Goal: Task Accomplishment & Management: Manage account settings

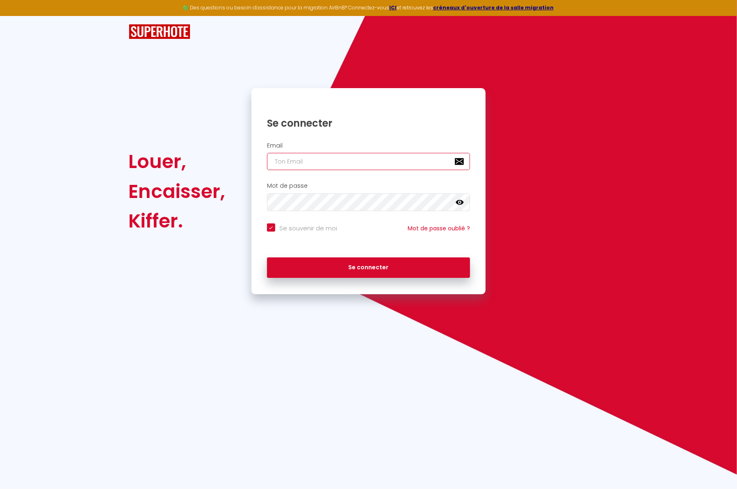
type input "[EMAIL_ADDRESS][DOMAIN_NAME]"
click at [368, 266] on button "Se connecter" at bounding box center [368, 267] width 203 height 20
checkbox input "true"
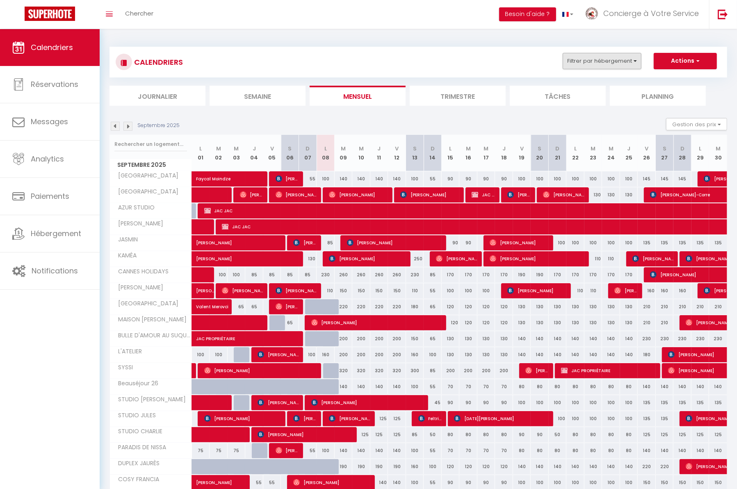
click at [606, 60] on button "Filtrer par hébergement" at bounding box center [602, 61] width 79 height 16
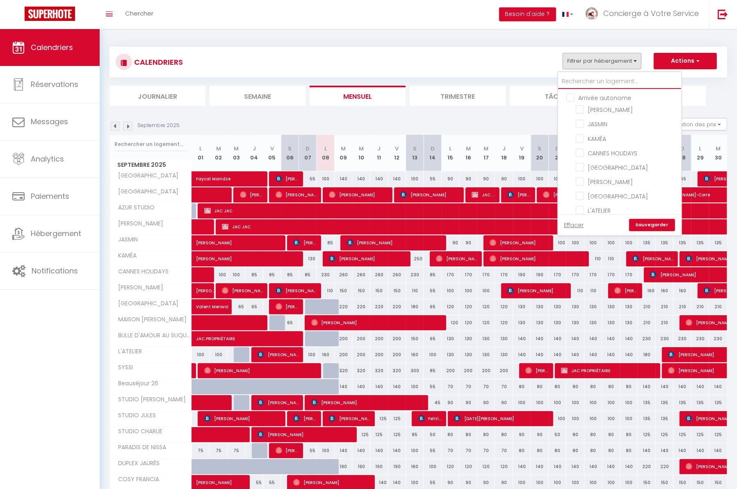
click at [595, 84] on input "text" at bounding box center [619, 81] width 123 height 15
type input "v"
checkbox input "false"
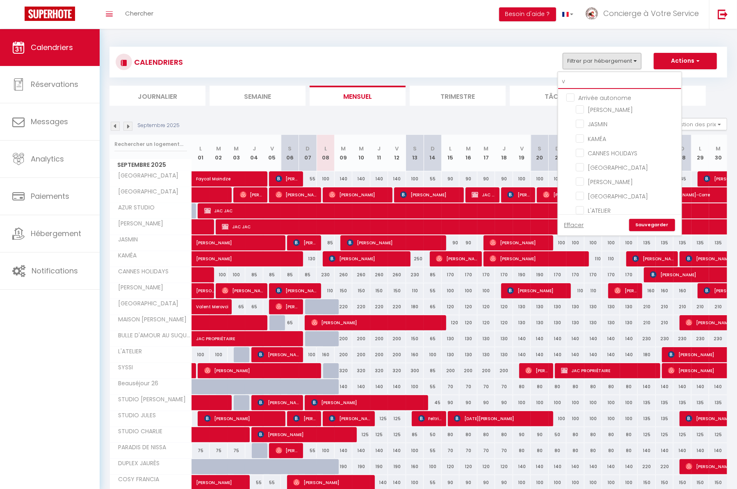
checkbox input "false"
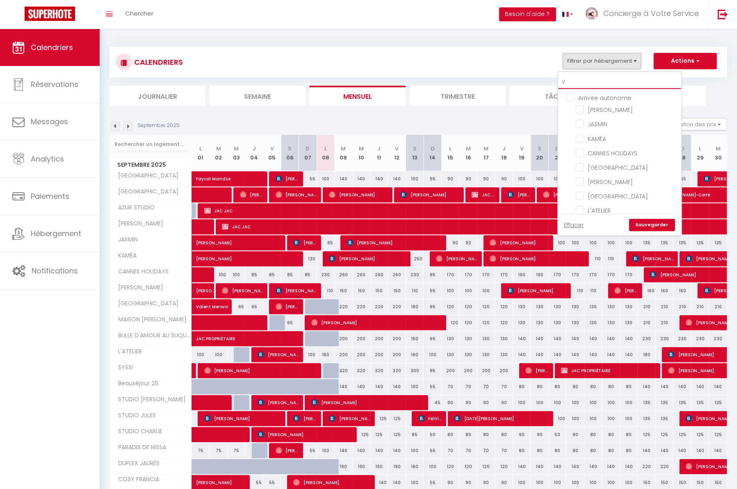
checkbox input "false"
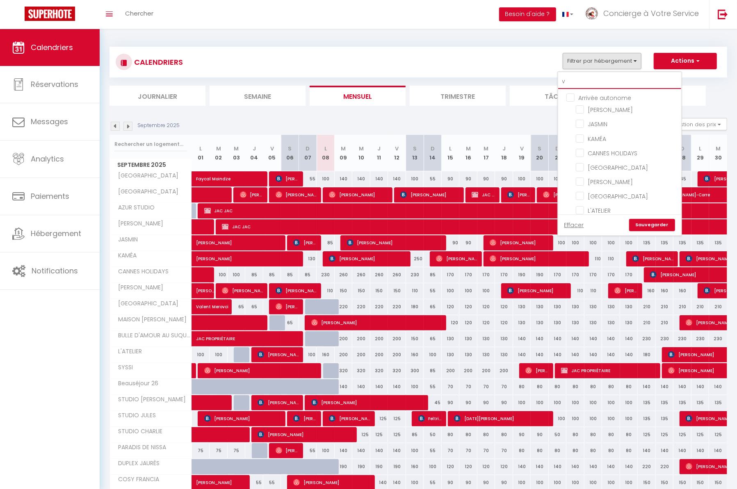
checkbox input "false"
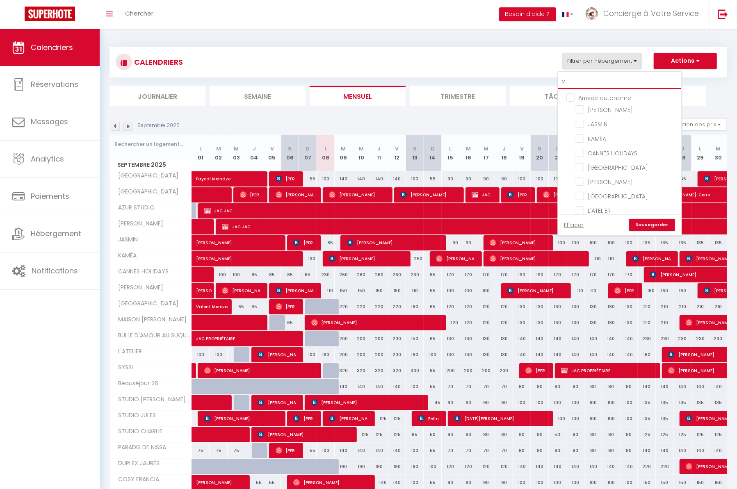
checkbox input "false"
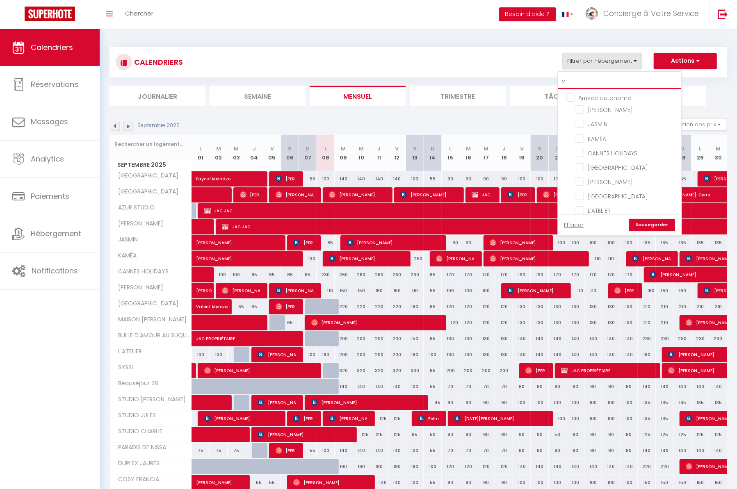
checkbox input "false"
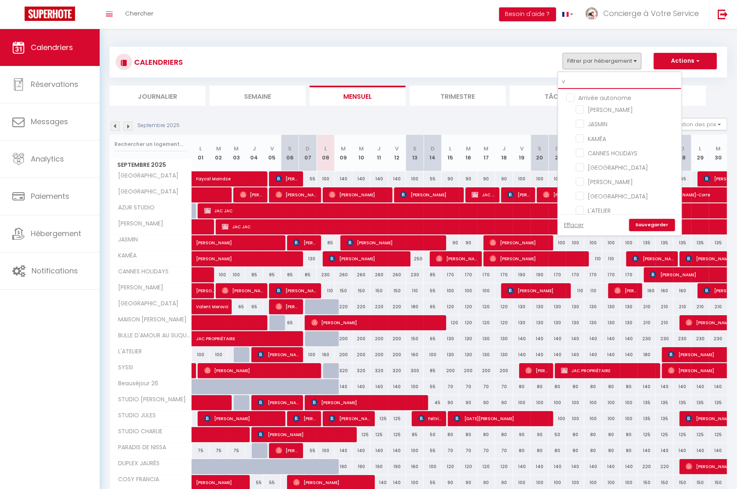
checkbox input "false"
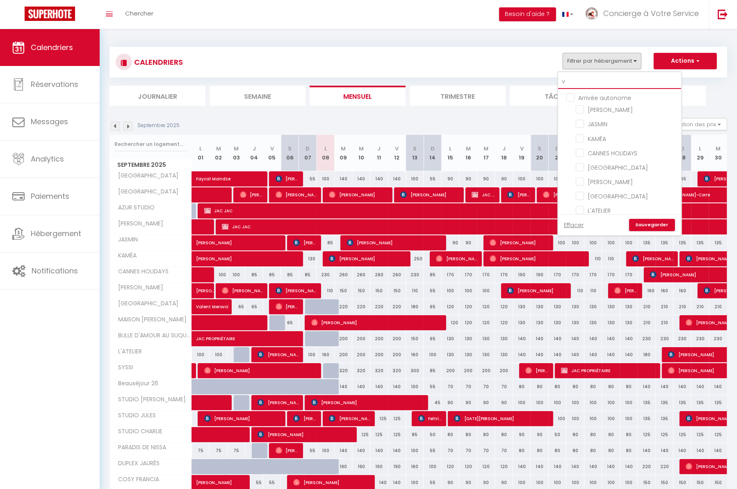
checkbox input "false"
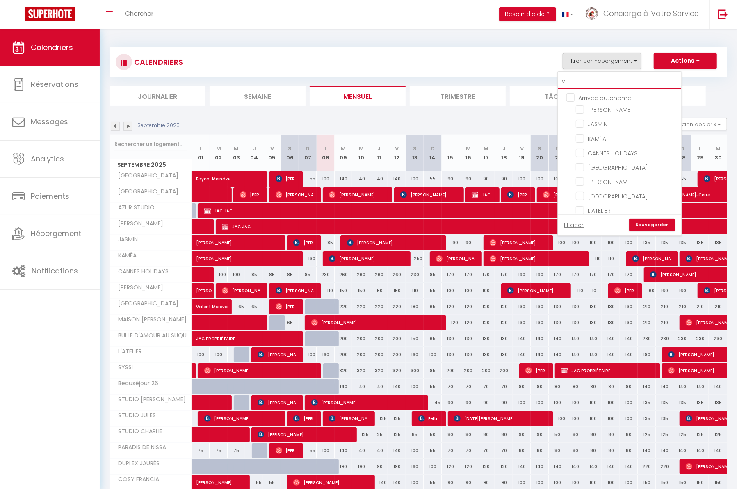
checkbox input "false"
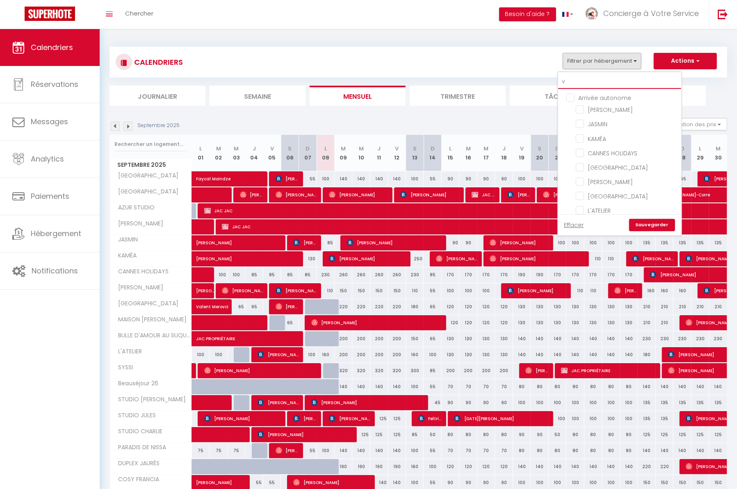
checkbox input "false"
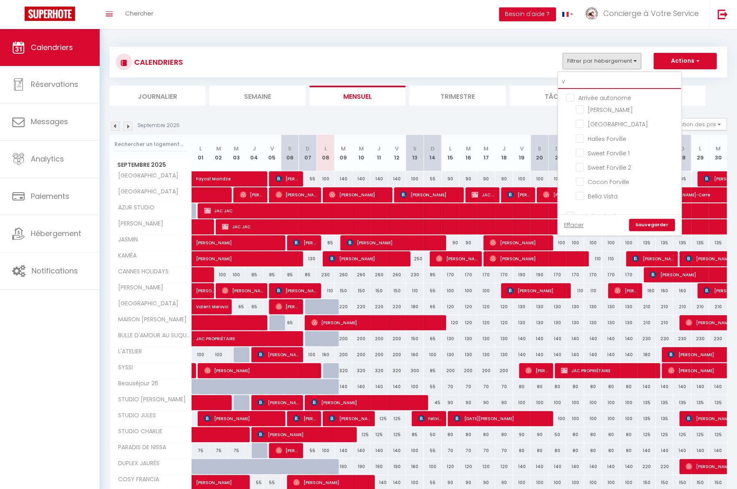
type input "vi"
checkbox input "false"
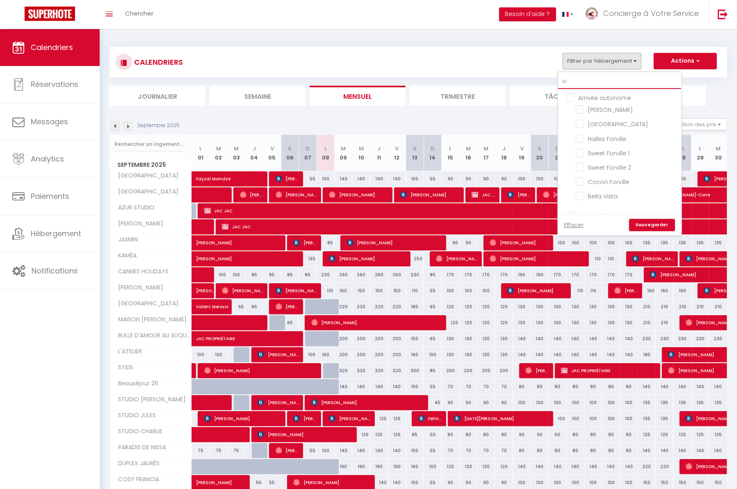
checkbox input "false"
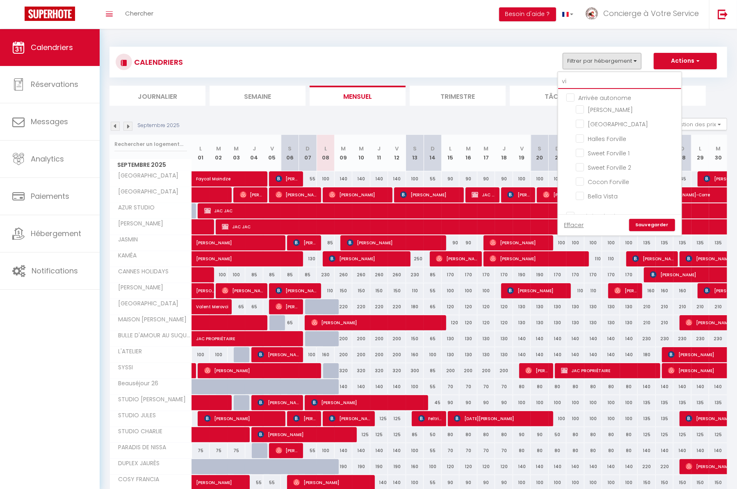
checkbox input "false"
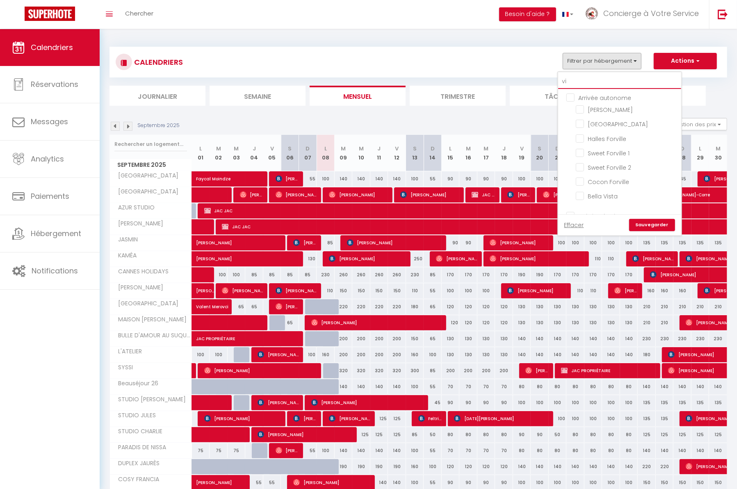
checkbox input "false"
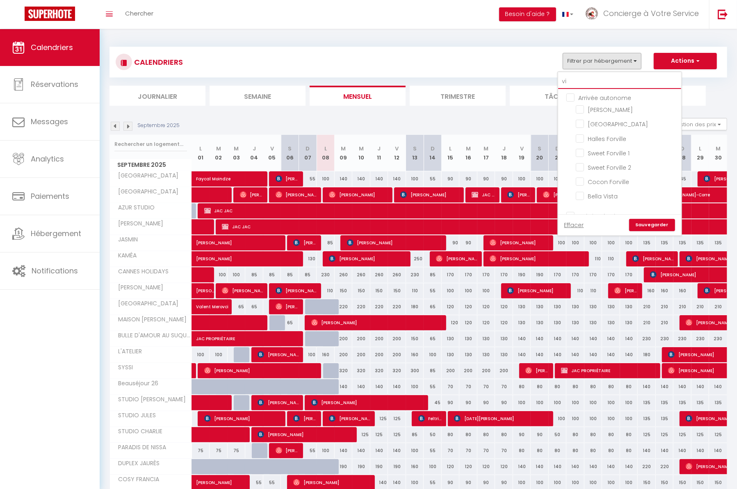
checkbox input "false"
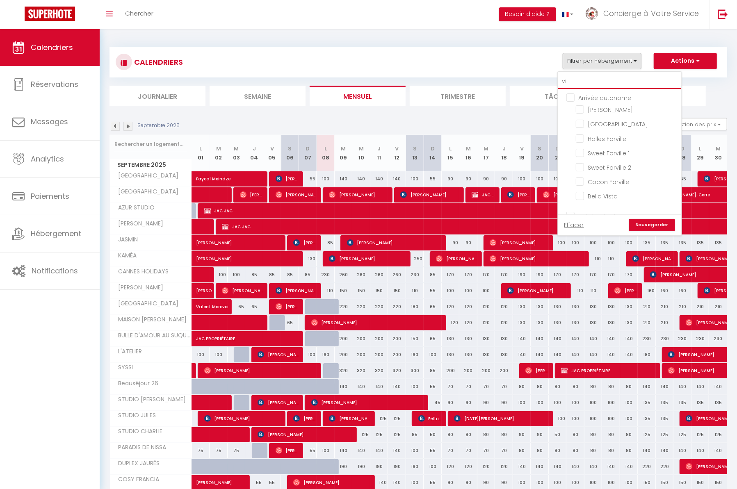
checkbox input "false"
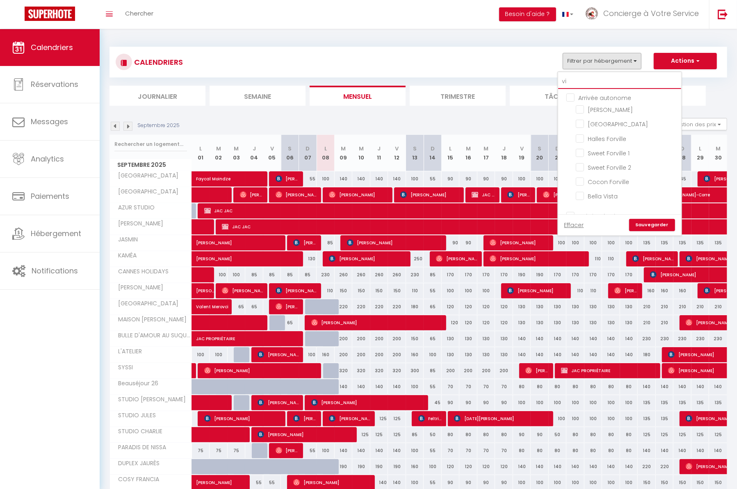
checkbox input "false"
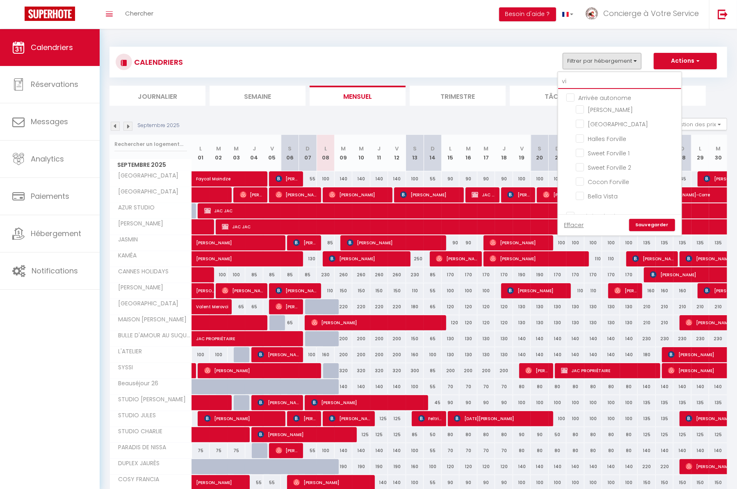
checkbox input "false"
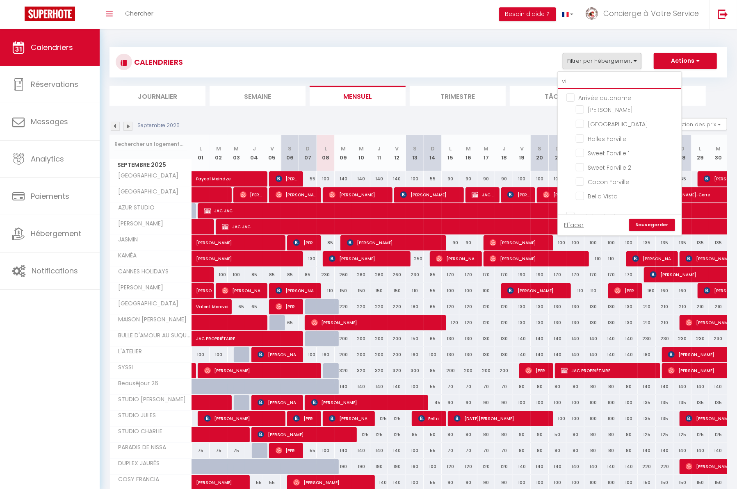
checkbox input "false"
type input "vie"
checkbox input "false"
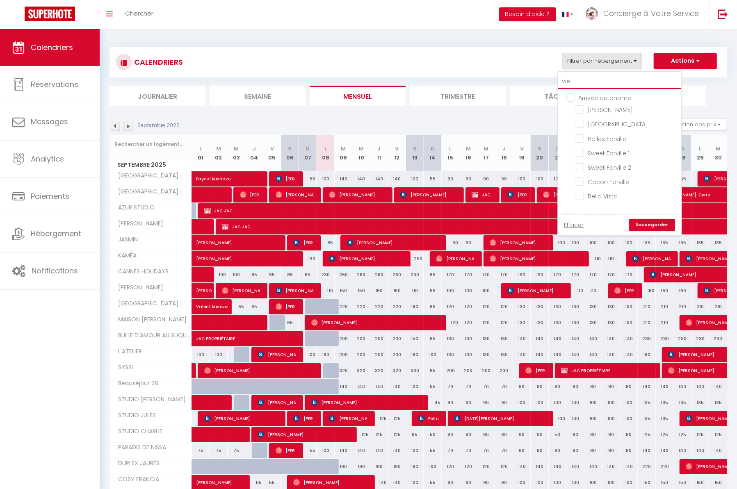
checkbox input "false"
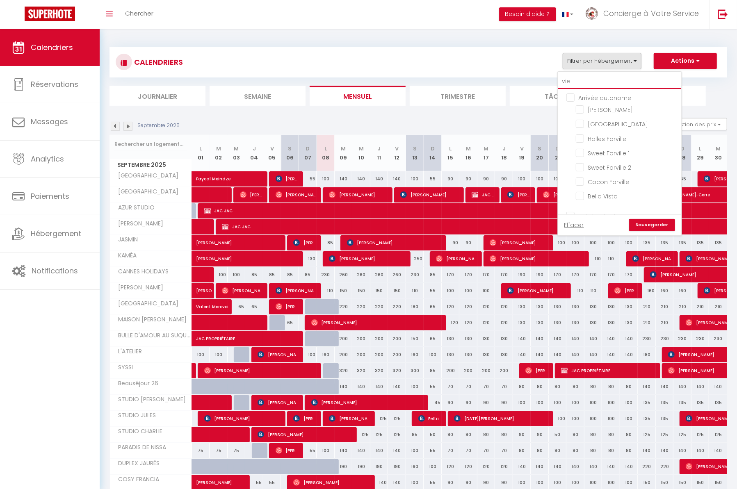
checkbox input "false"
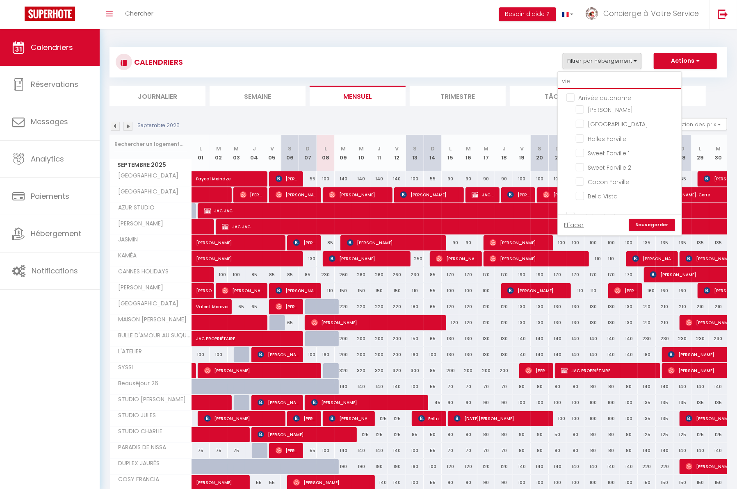
checkbox input "false"
type input "vie"
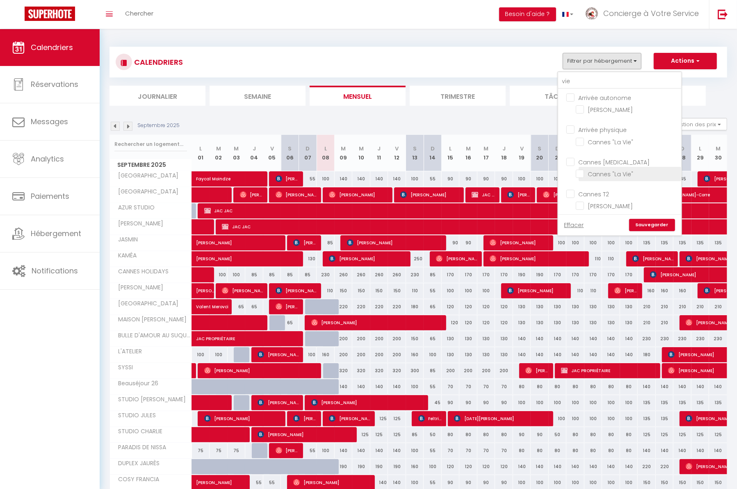
click at [579, 173] on input "Cannes "La Vie"" at bounding box center [627, 173] width 102 height 8
checkbox input "true"
checkbox input "false"
checkbox input "true"
checkbox input "false"
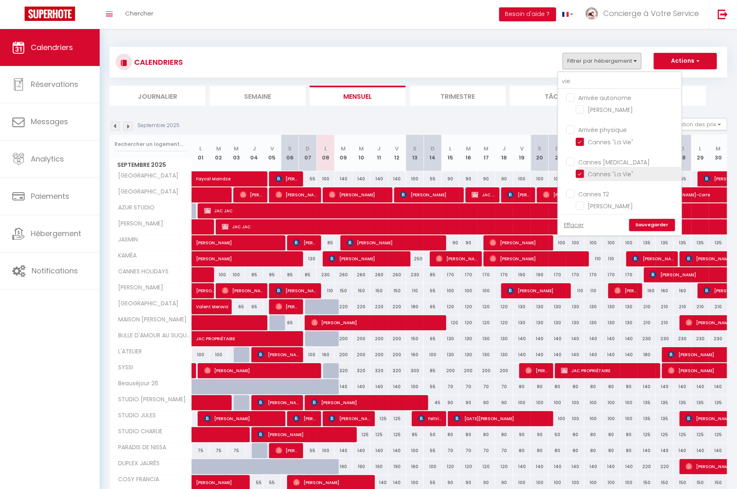
checkbox input "false"
checkbox input "true"
checkbox input "false"
checkbox input "true"
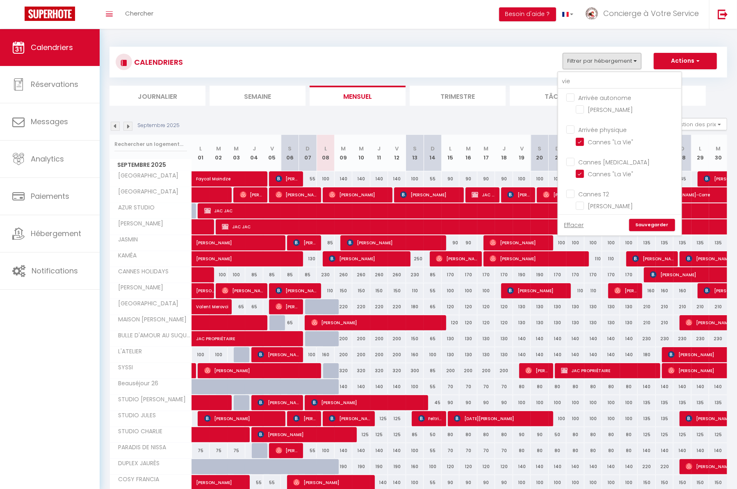
click at [648, 227] on link "Sauvegarder" at bounding box center [652, 225] width 46 height 12
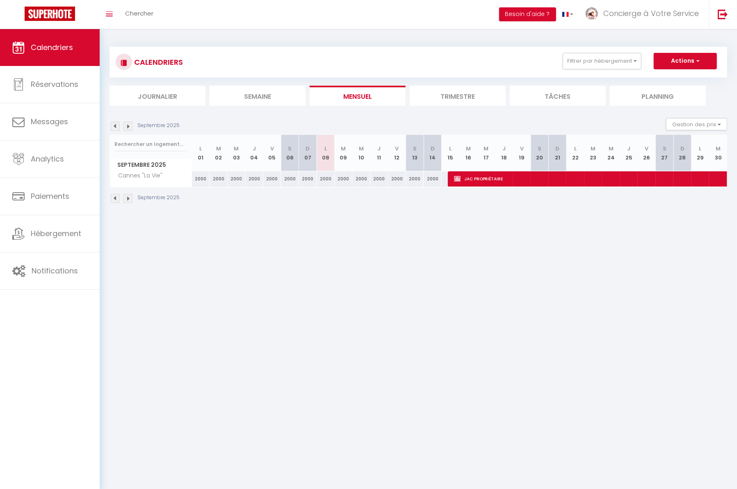
click at [428, 221] on body "🟢 Des questions ou besoin d'assistance pour la migration AirBnB? Connectez-vous…" at bounding box center [368, 273] width 737 height 489
click at [114, 125] on img at bounding box center [115, 126] width 9 height 9
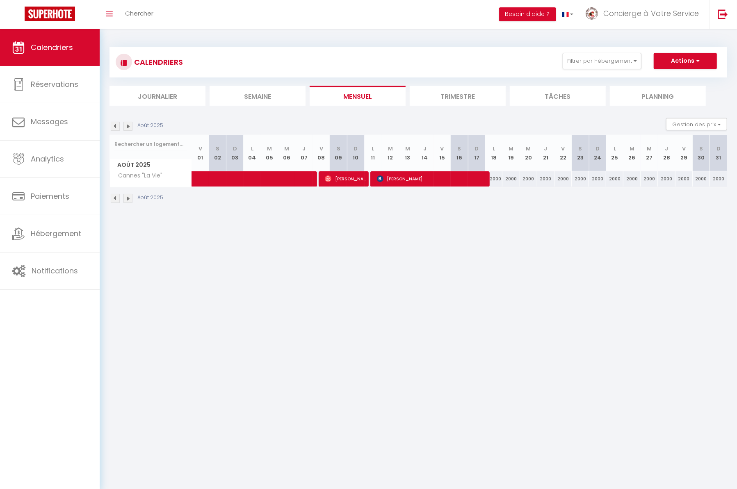
click at [263, 180] on span at bounding box center [270, 179] width 132 height 16
select select "OK"
select select "0"
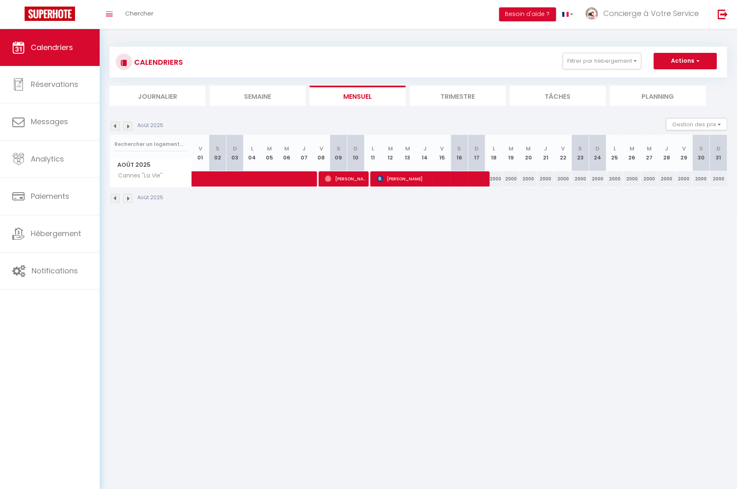
select select "1"
select select
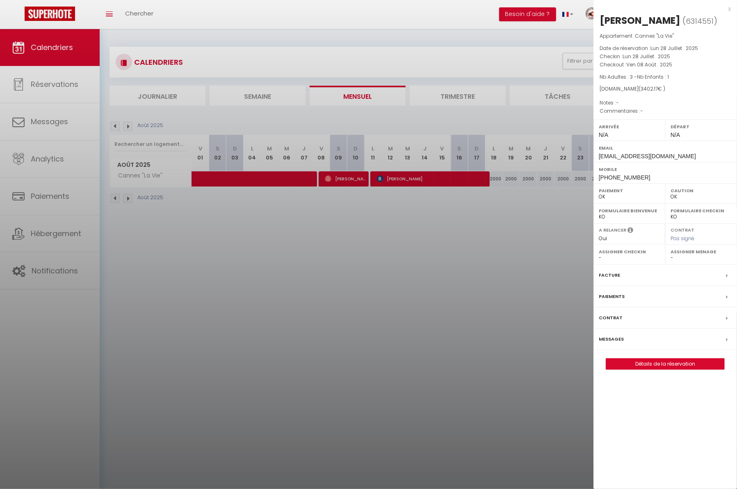
select select "9948"
click at [672, 363] on link "Détails de la réservation" at bounding box center [665, 364] width 118 height 11
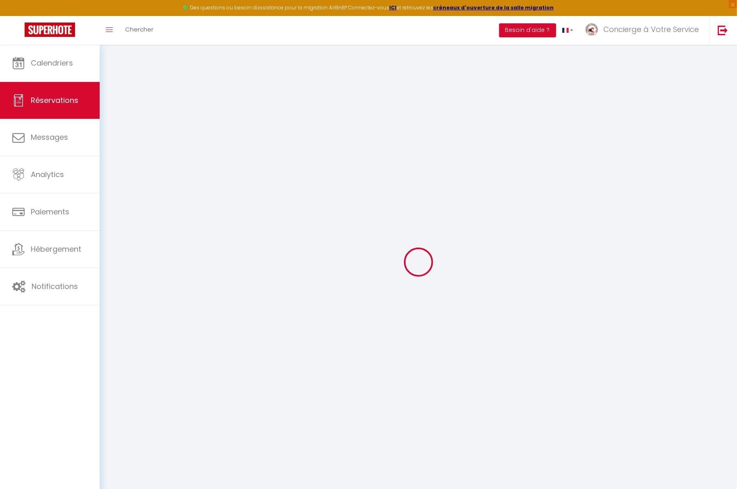
select select
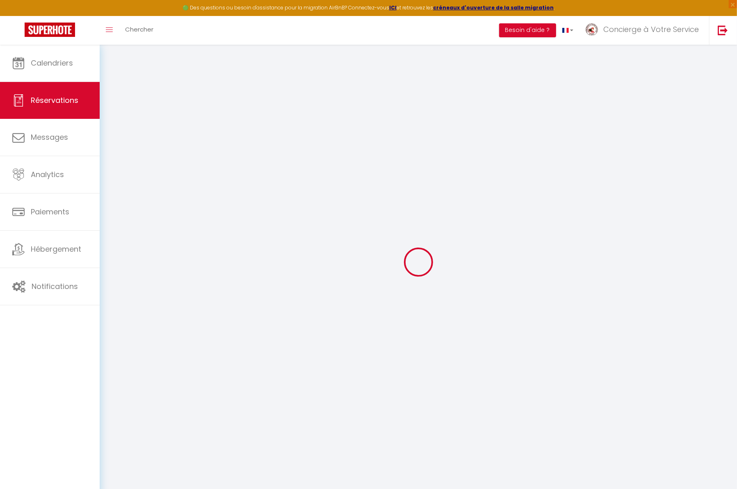
select select
checkbox input "false"
select select
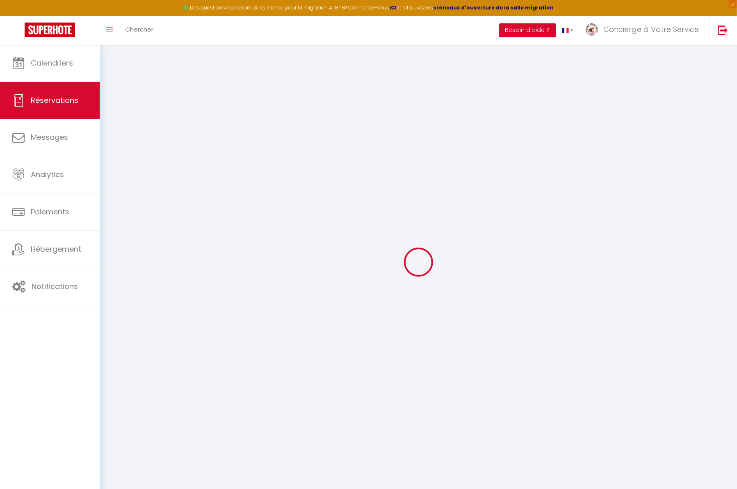
select select
checkbox input "false"
select select
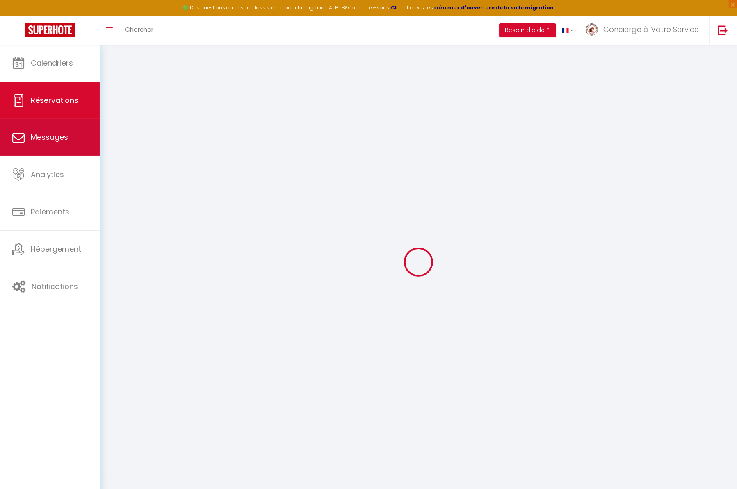
type input "Azad"
type input "Güven"
type input "[EMAIL_ADDRESS][DOMAIN_NAME]"
type input "[PHONE_NUMBER]"
select select
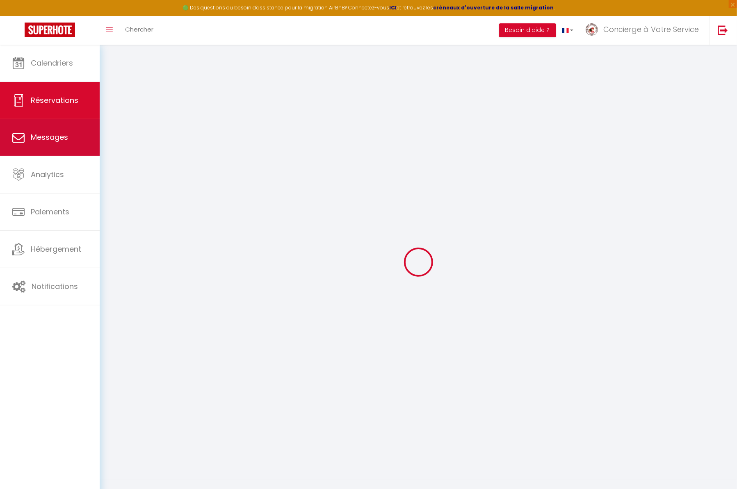
type input "487.2"
select select "40079"
select select "1"
select select
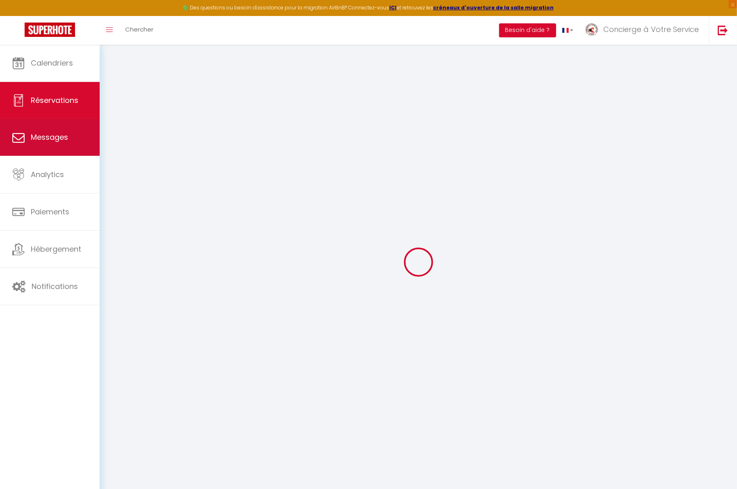
type input "3"
type input "1"
select select "12"
select select
type input "3068"
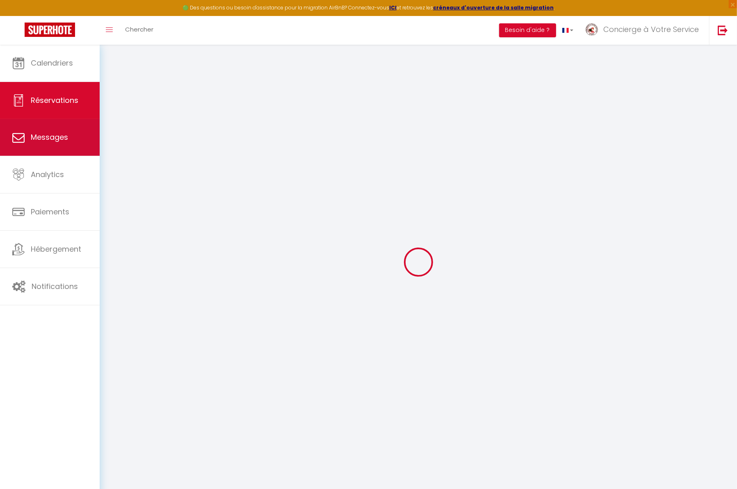
checkbox input "false"
type input "0"
select select "1"
type input "0"
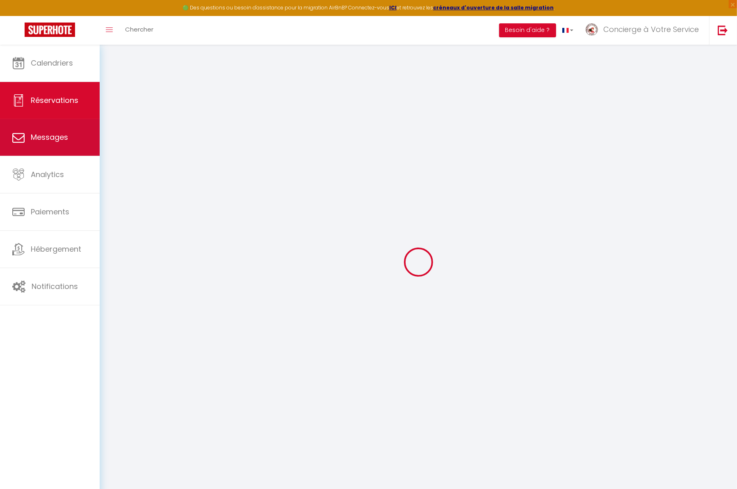
type input "0"
select select
select select "15"
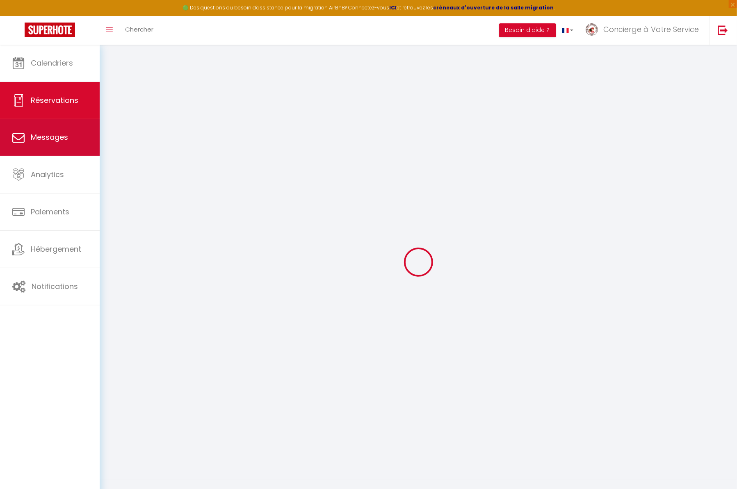
checkbox input "false"
select select
checkbox input "false"
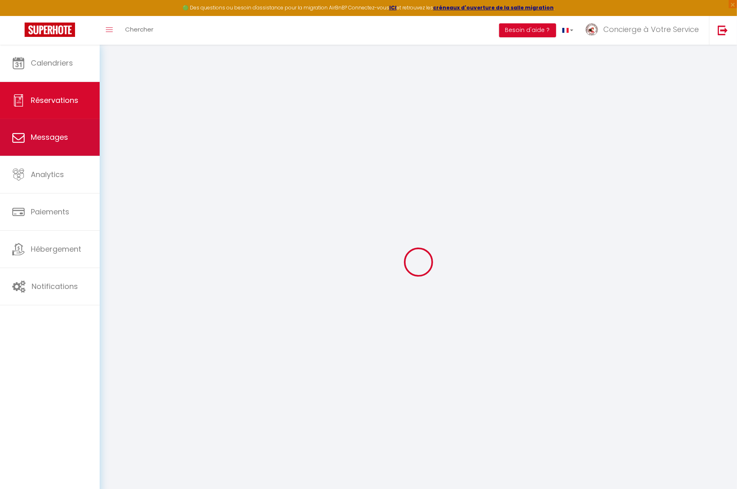
select select
checkbox input "false"
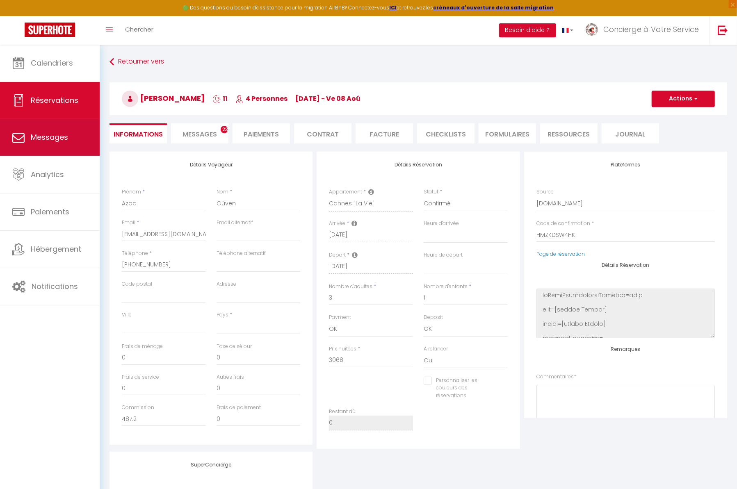
select select
type input "180"
type input "154.17"
select select
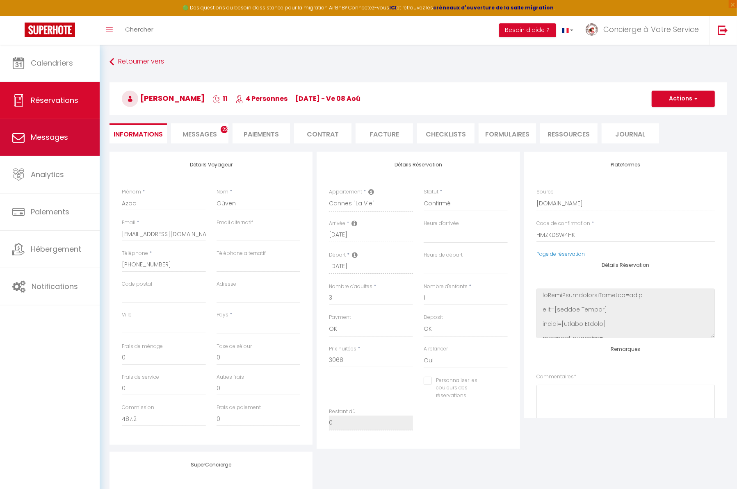
checkbox input "false"
select select
checkbox input "false"
select select
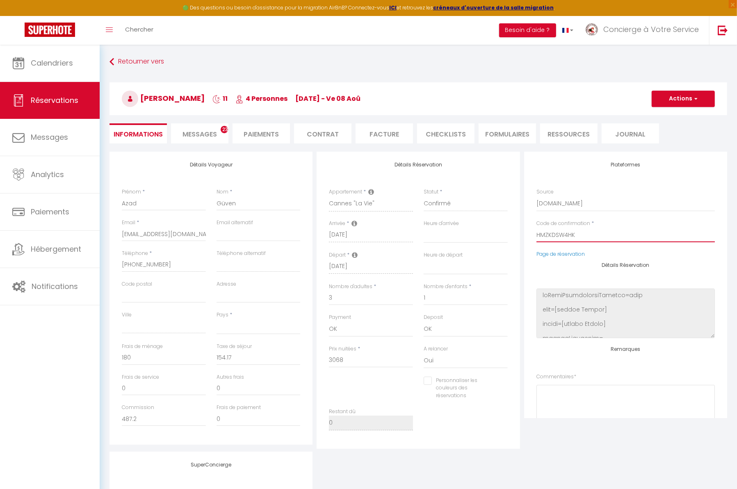
drag, startPoint x: 576, startPoint y: 235, endPoint x: 536, endPoint y: 233, distance: 39.4
click at [536, 233] on input "HMZKDSW4HK" at bounding box center [625, 235] width 178 height 15
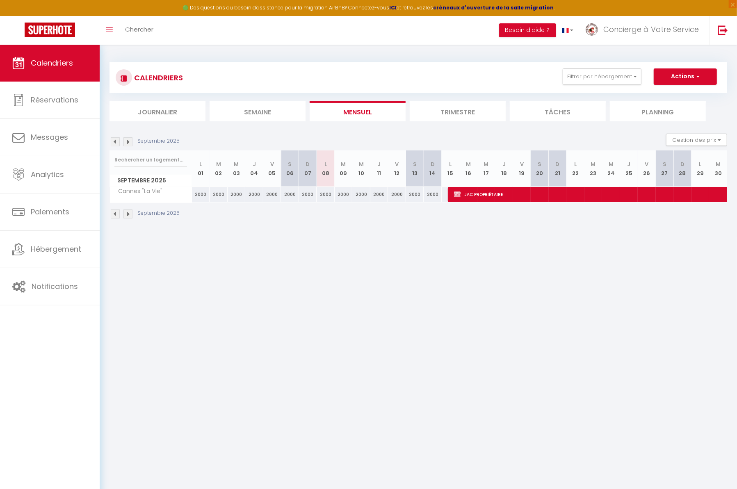
click at [114, 142] on img at bounding box center [115, 141] width 9 height 9
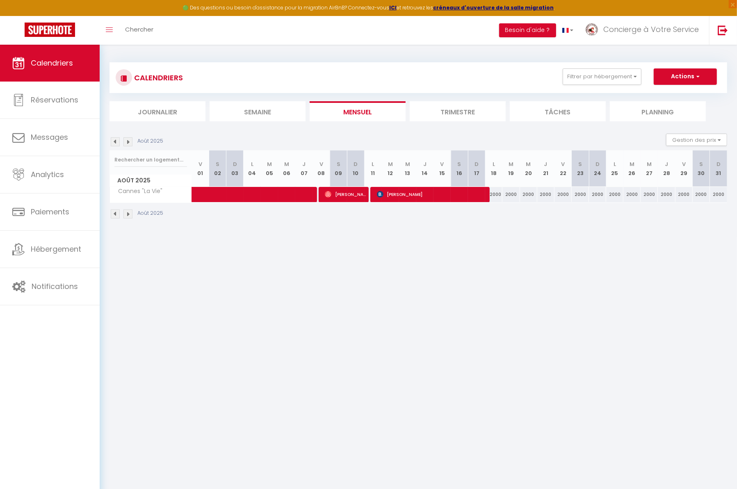
click at [350, 194] on span "[PERSON_NAME]" at bounding box center [345, 195] width 41 height 16
select select "OK"
select select "0"
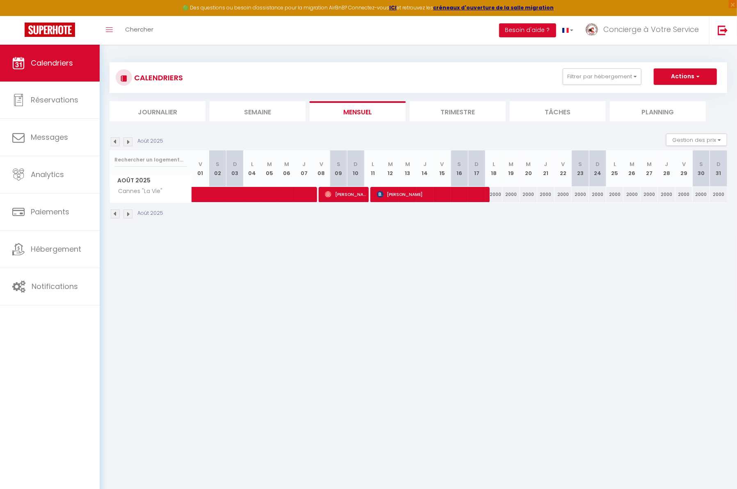
select select "1"
select select
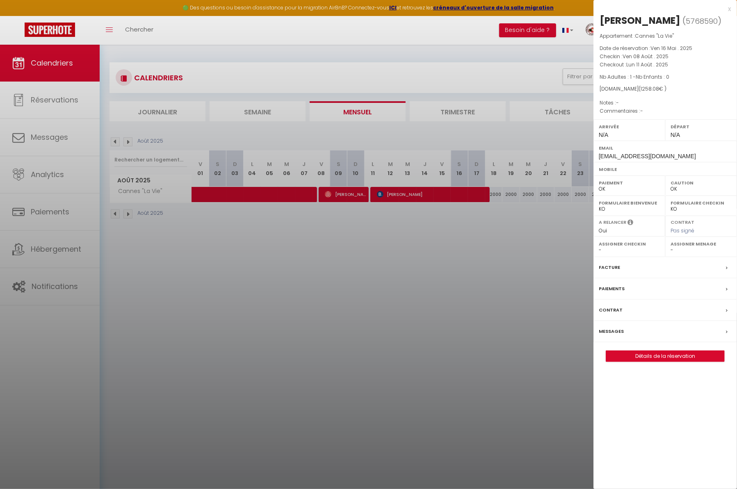
select select "9948"
select select "37977"
click at [653, 357] on link "Détails de la réservation" at bounding box center [665, 356] width 118 height 11
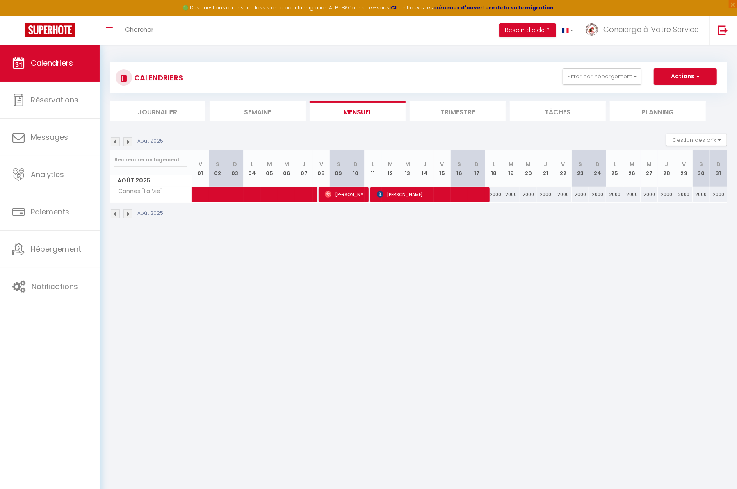
click at [342, 191] on span "[PERSON_NAME]" at bounding box center [345, 195] width 41 height 16
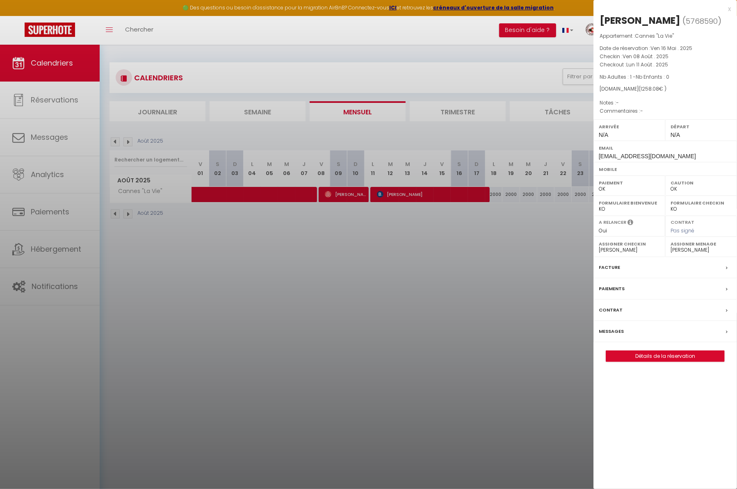
click at [673, 360] on link "Détails de la réservation" at bounding box center [665, 356] width 118 height 11
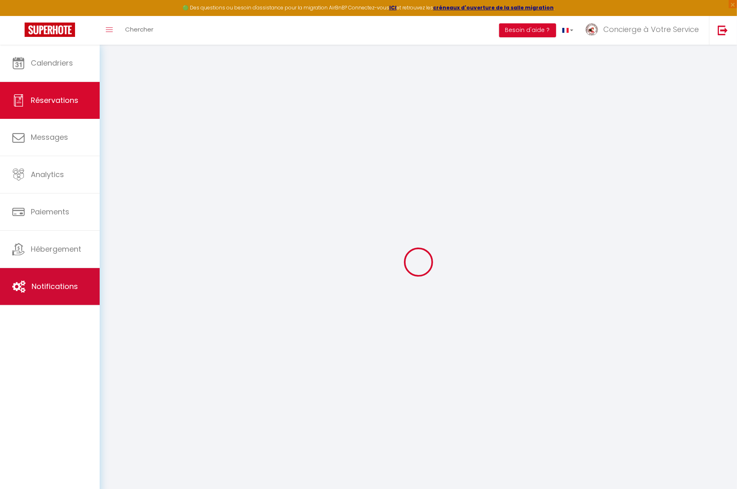
type input "Brice"
type input "Coupireau"
type input "[EMAIL_ADDRESS][DOMAIN_NAME]"
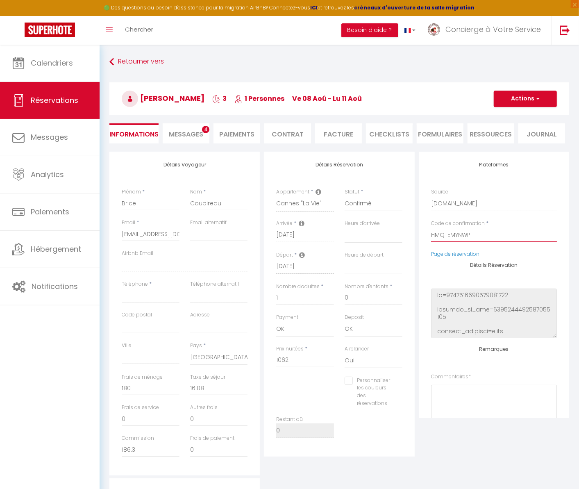
drag, startPoint x: 473, startPoint y: 233, endPoint x: 396, endPoint y: 233, distance: 77.1
click at [396, 233] on div "Détails Voyageur Prénom * Brice Nom * Coupireau Email * [EMAIL_ADDRESS][DOMAIN_…" at bounding box center [339, 314] width 464 height 324
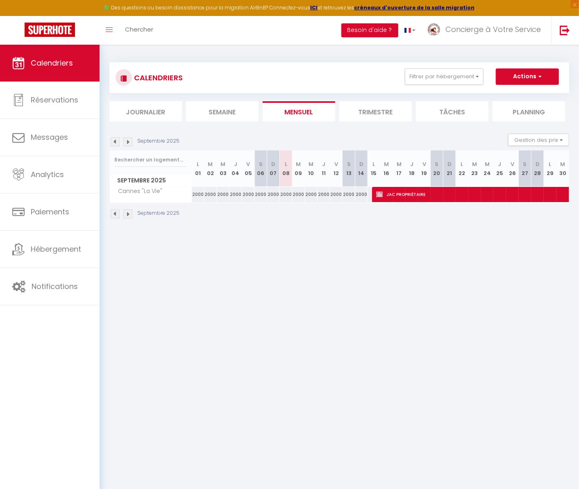
click at [115, 215] on img at bounding box center [115, 214] width 9 height 9
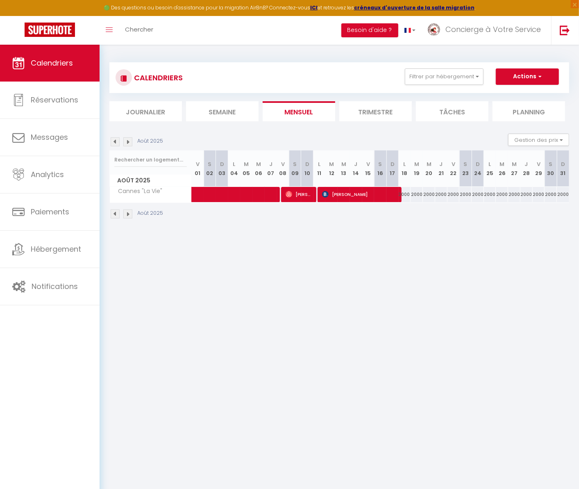
click at [356, 193] on span "[PERSON_NAME]" at bounding box center [359, 195] width 75 height 16
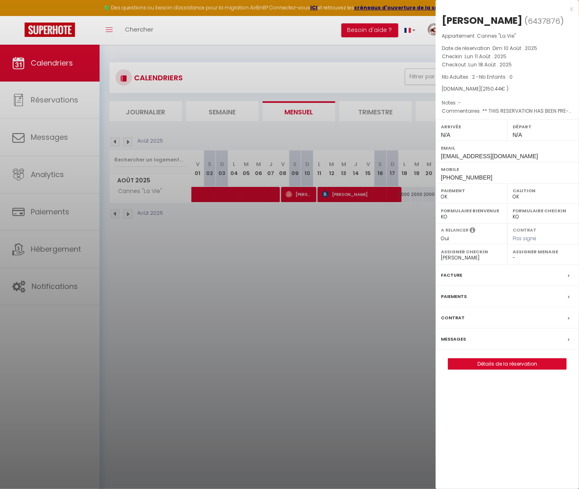
click at [507, 364] on link "Détails de la réservation" at bounding box center [508, 364] width 118 height 11
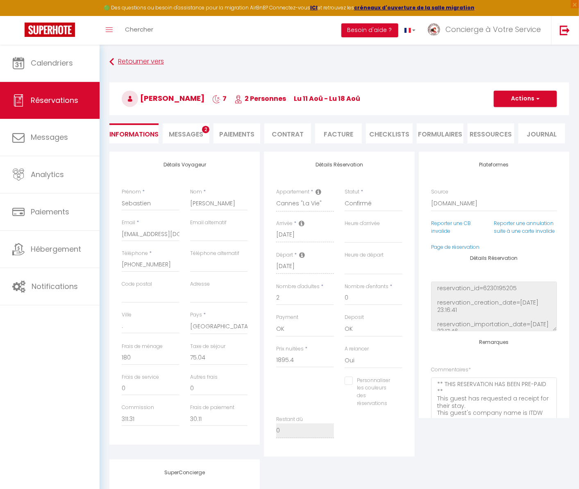
click at [316, 66] on link "Retourner vers" at bounding box center [339, 62] width 460 height 15
